Goal: Transaction & Acquisition: Book appointment/travel/reservation

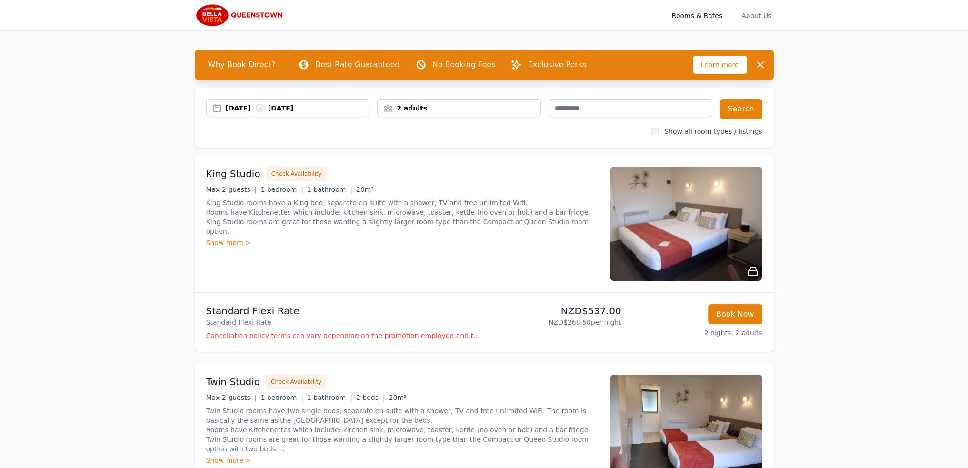
click at [464, 102] on div "2 adults" at bounding box center [459, 108] width 164 height 18
click at [527, 146] on div "[DATE] [DATE] 2 adults 2 Adult s 0 Child Search Show all room types / listings" at bounding box center [484, 118] width 579 height 60
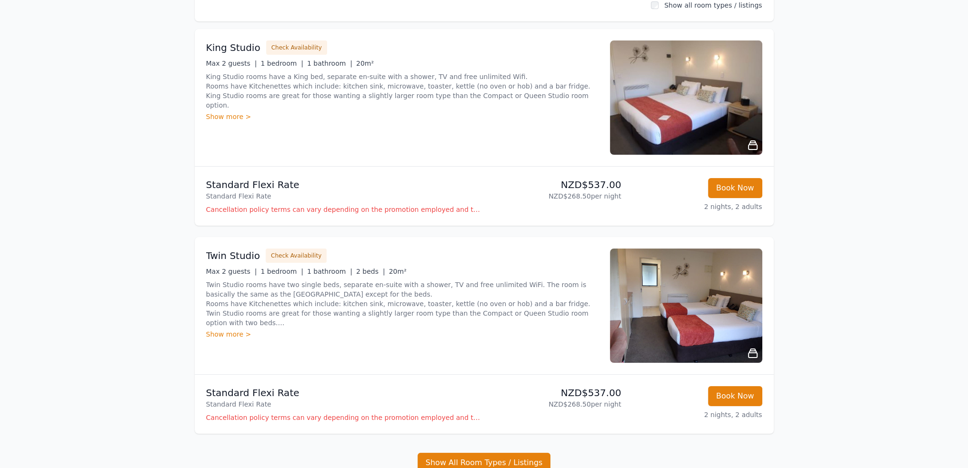
scroll to position [143, 0]
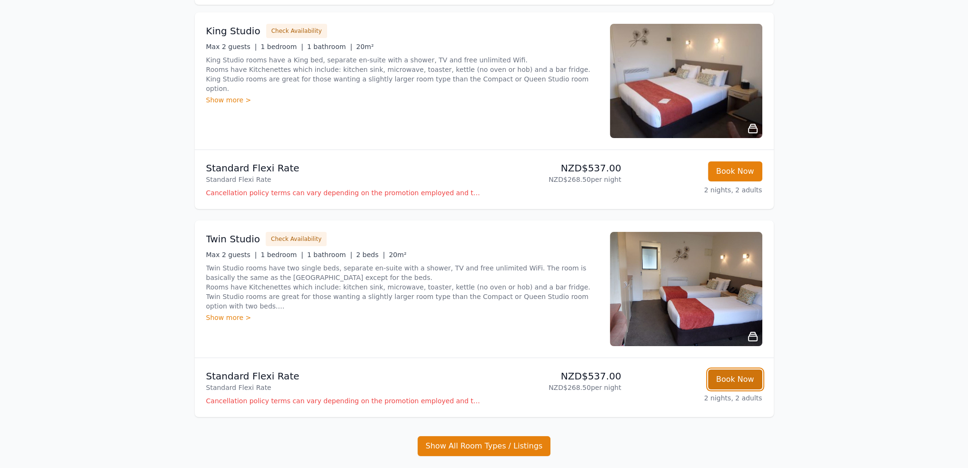
click at [731, 379] on button "Book Now" at bounding box center [735, 379] width 54 height 20
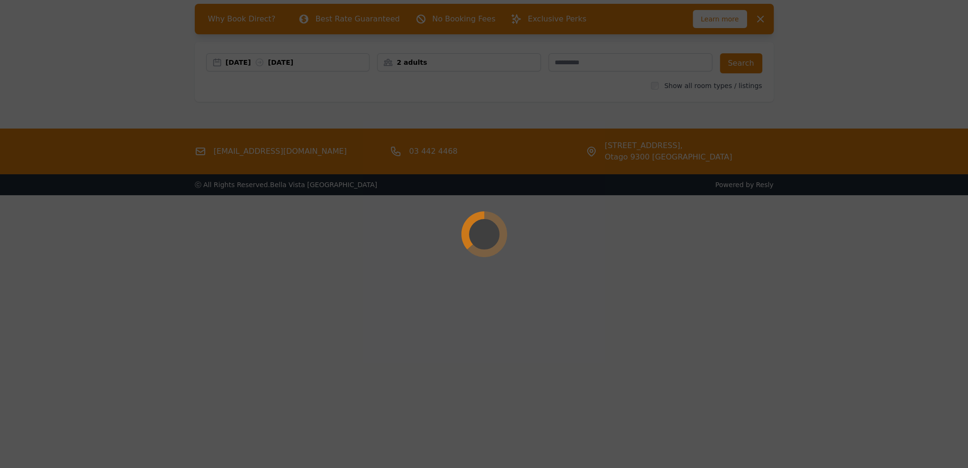
scroll to position [46, 0]
select select "**"
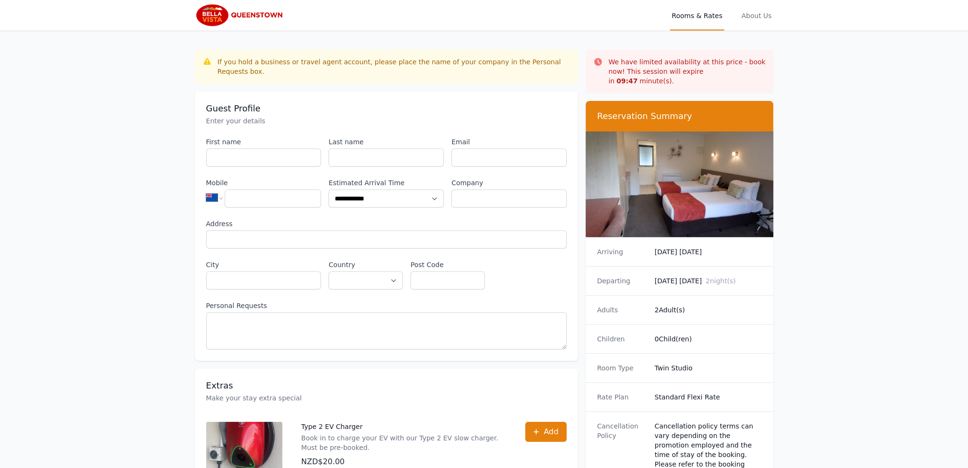
scroll to position [46, 0]
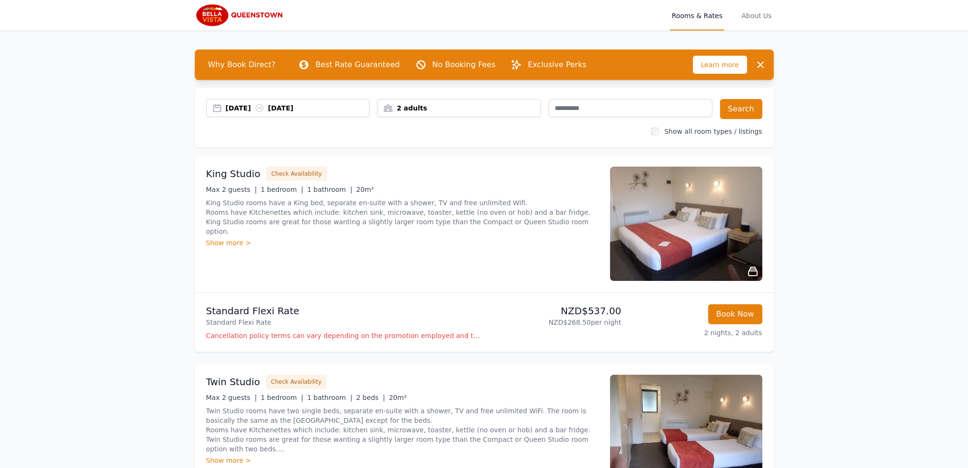
scroll to position [48, 0]
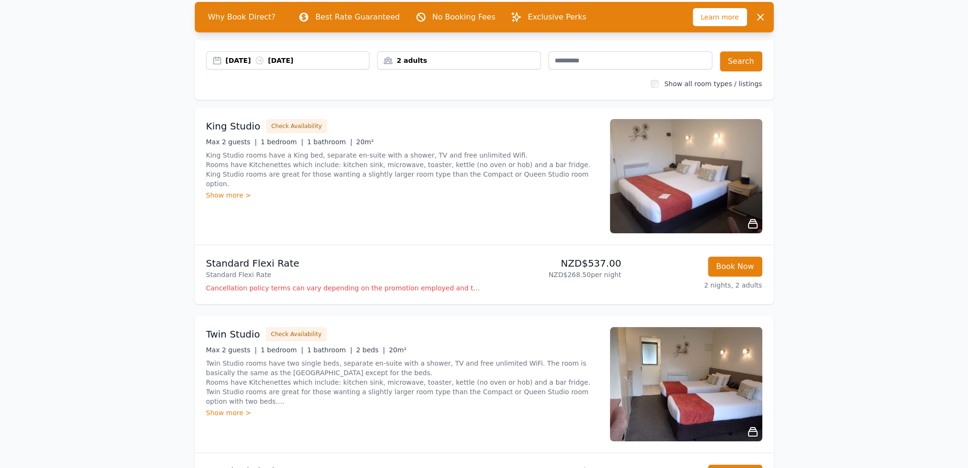
click at [411, 59] on div "2 adults" at bounding box center [458, 61] width 163 height 10
click at [447, 98] on icon at bounding box center [449, 96] width 8 height 8
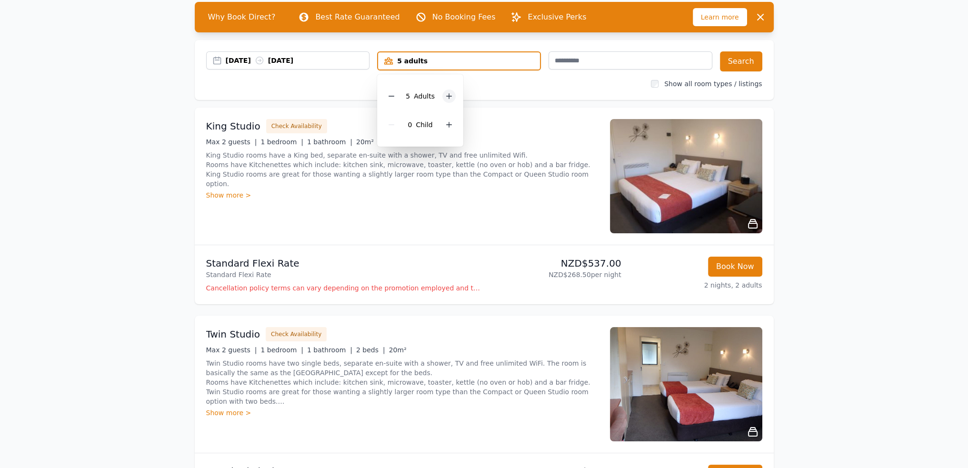
click at [447, 98] on icon at bounding box center [449, 96] width 8 height 8
click at [545, 92] on div "[DATE] [DATE] 10 adults 10 Adult s 0 Child Search Show all room types / listings" at bounding box center [484, 70] width 579 height 60
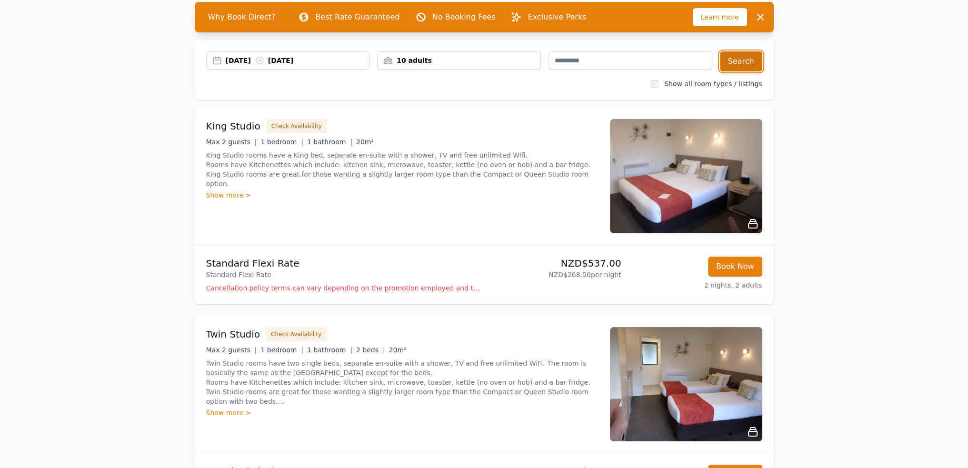
click at [744, 63] on button "Search" at bounding box center [741, 61] width 42 height 20
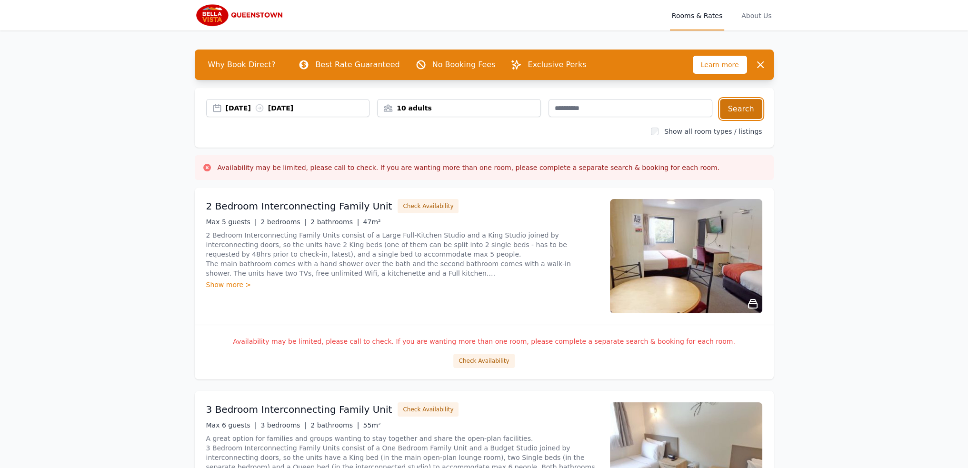
click at [743, 112] on button "Search" at bounding box center [741, 109] width 42 height 20
click at [420, 113] on div "10 adults" at bounding box center [459, 108] width 164 height 18
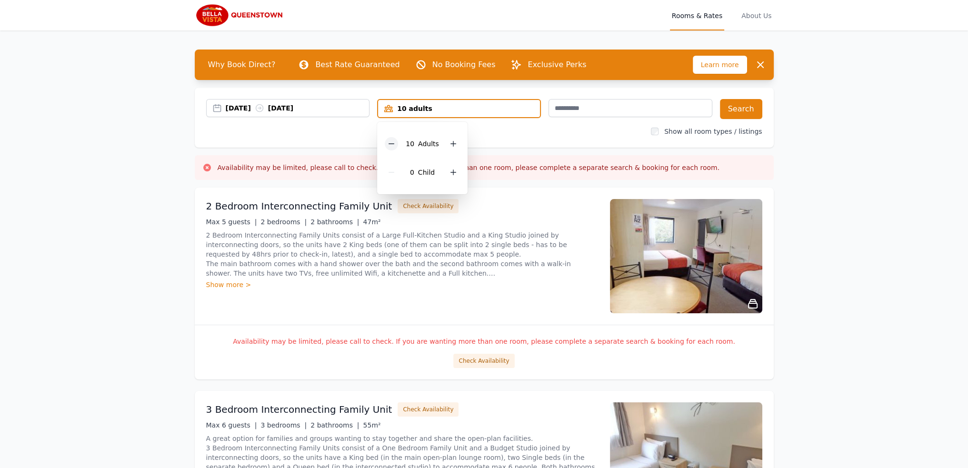
click at [392, 141] on icon at bounding box center [391, 144] width 8 height 8
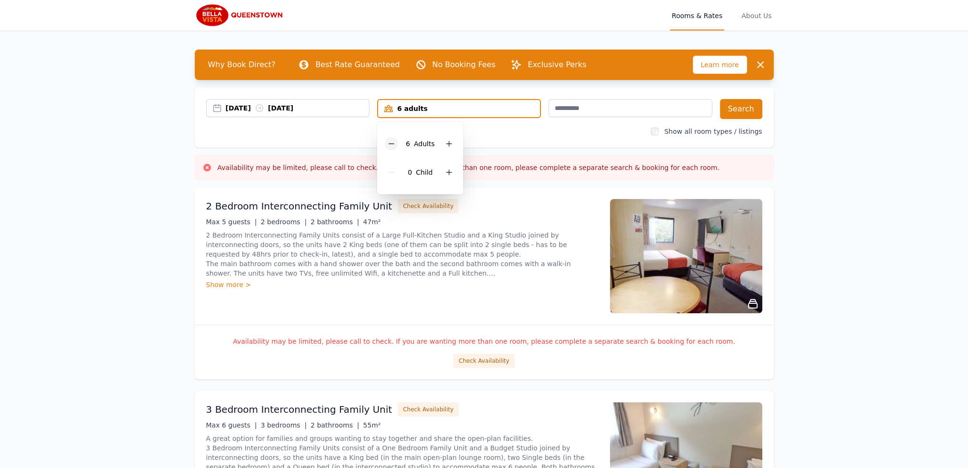
click at [392, 141] on icon at bounding box center [391, 144] width 8 height 8
click at [736, 112] on button "Search" at bounding box center [741, 109] width 42 height 20
